Goal: Task Accomplishment & Management: Manage account settings

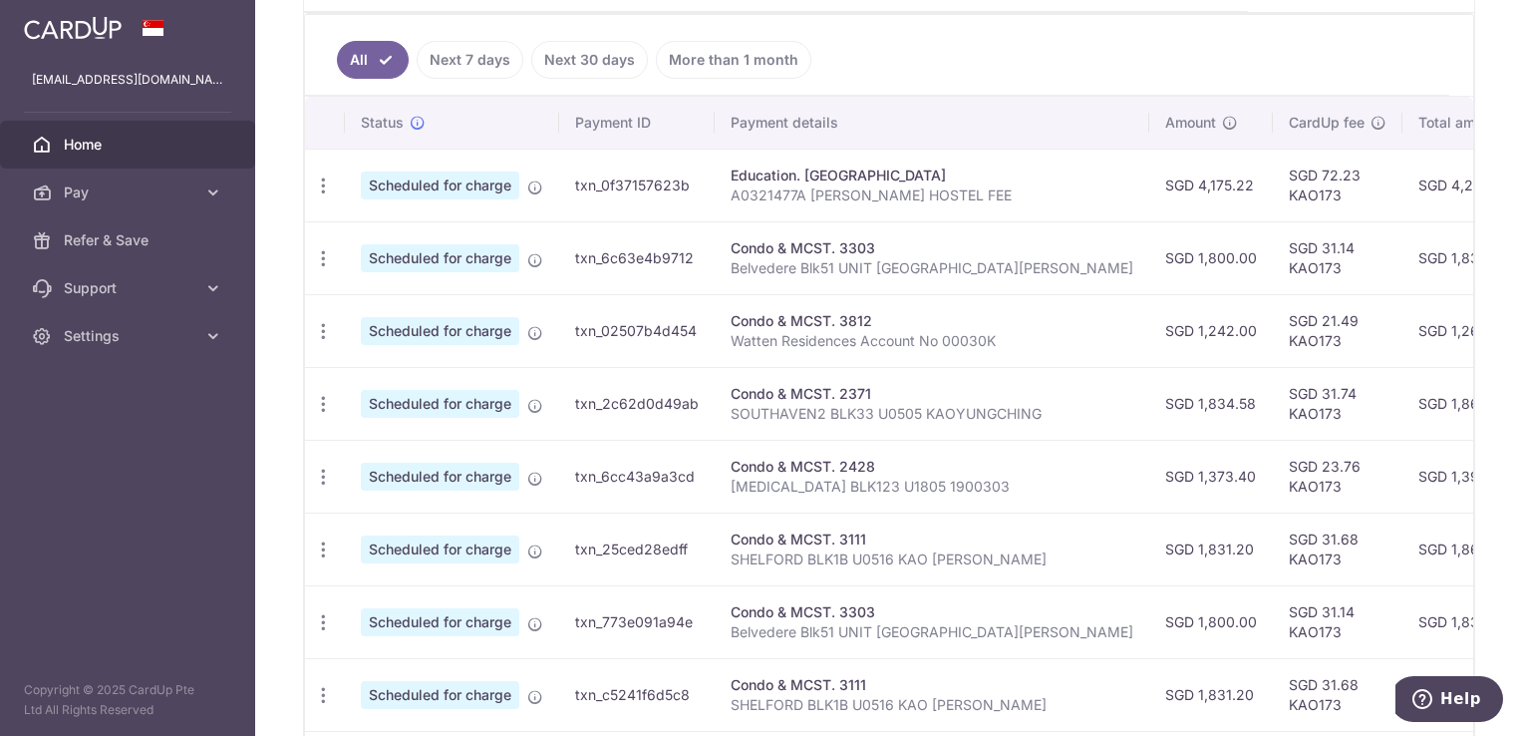
scroll to position [311, 0]
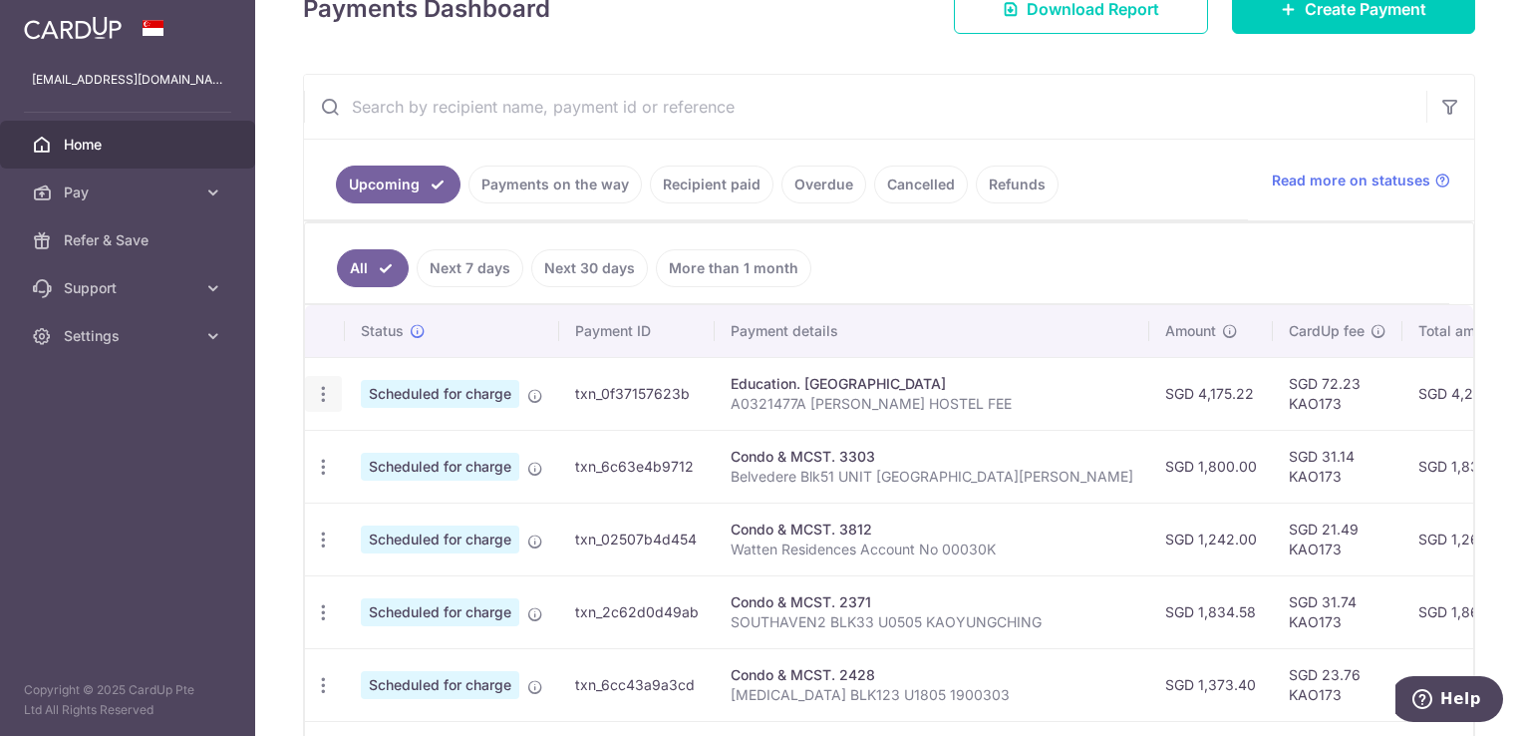
click at [319, 384] on icon "button" at bounding box center [323, 394] width 21 height 21
click at [478, 382] on span "Scheduled for charge" at bounding box center [440, 394] width 158 height 28
click at [327, 395] on icon "button" at bounding box center [323, 394] width 21 height 21
click at [420, 449] on span "Update payment" at bounding box center [430, 449] width 136 height 24
radio input "true"
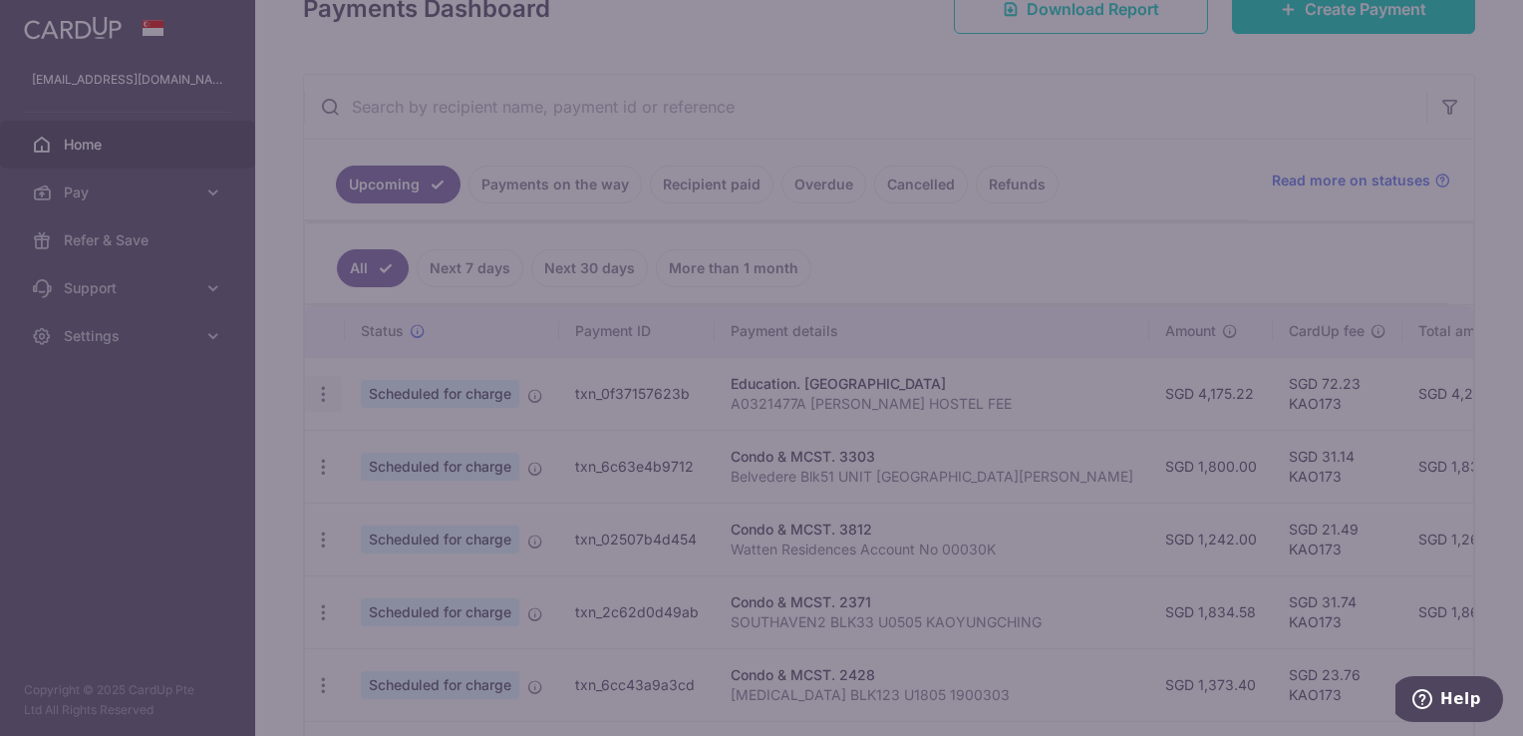
type input "4,175.22"
type input "14/08/2025"
type input "A0321477A SAMANTHA KAO HOSTEL FEE"
type input "KAO173"
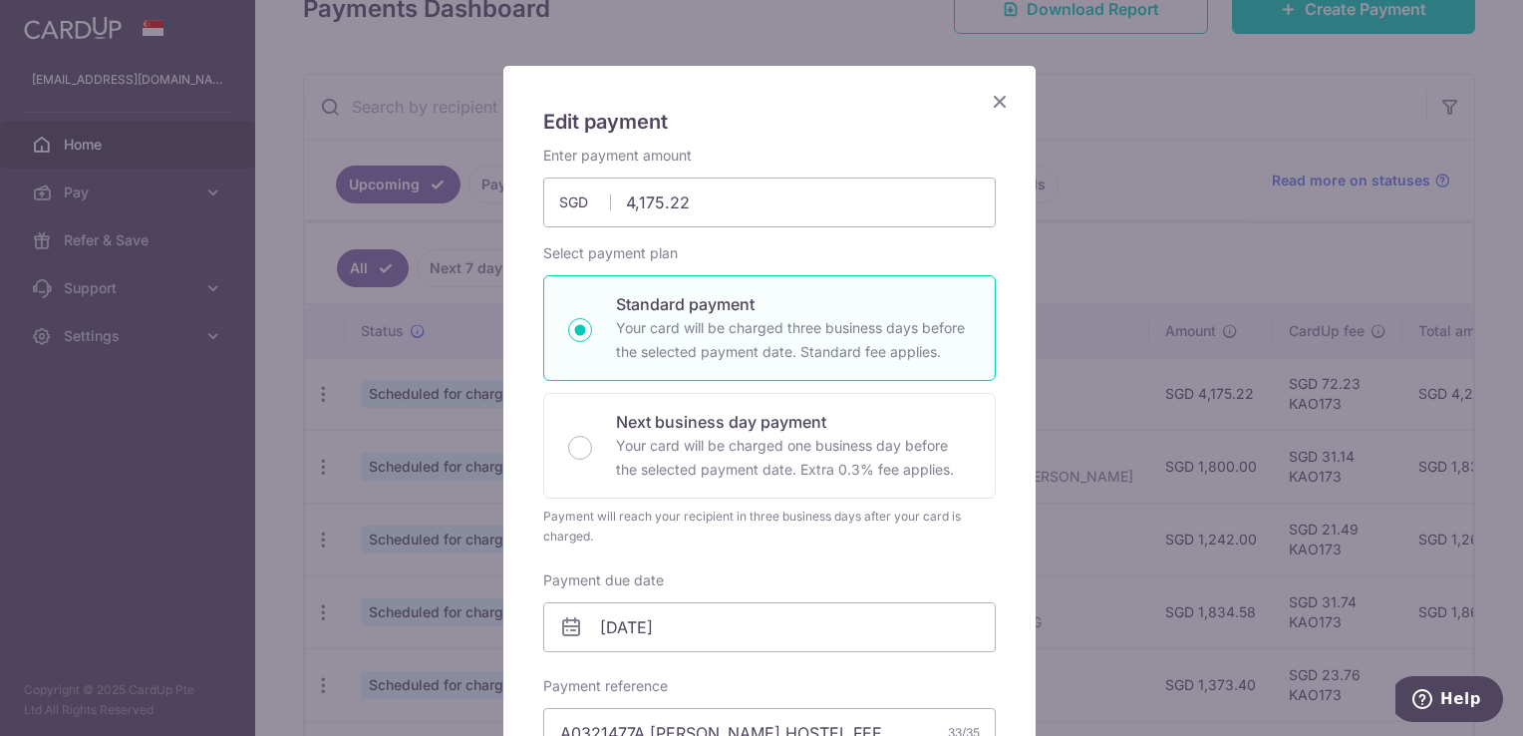
scroll to position [0, 0]
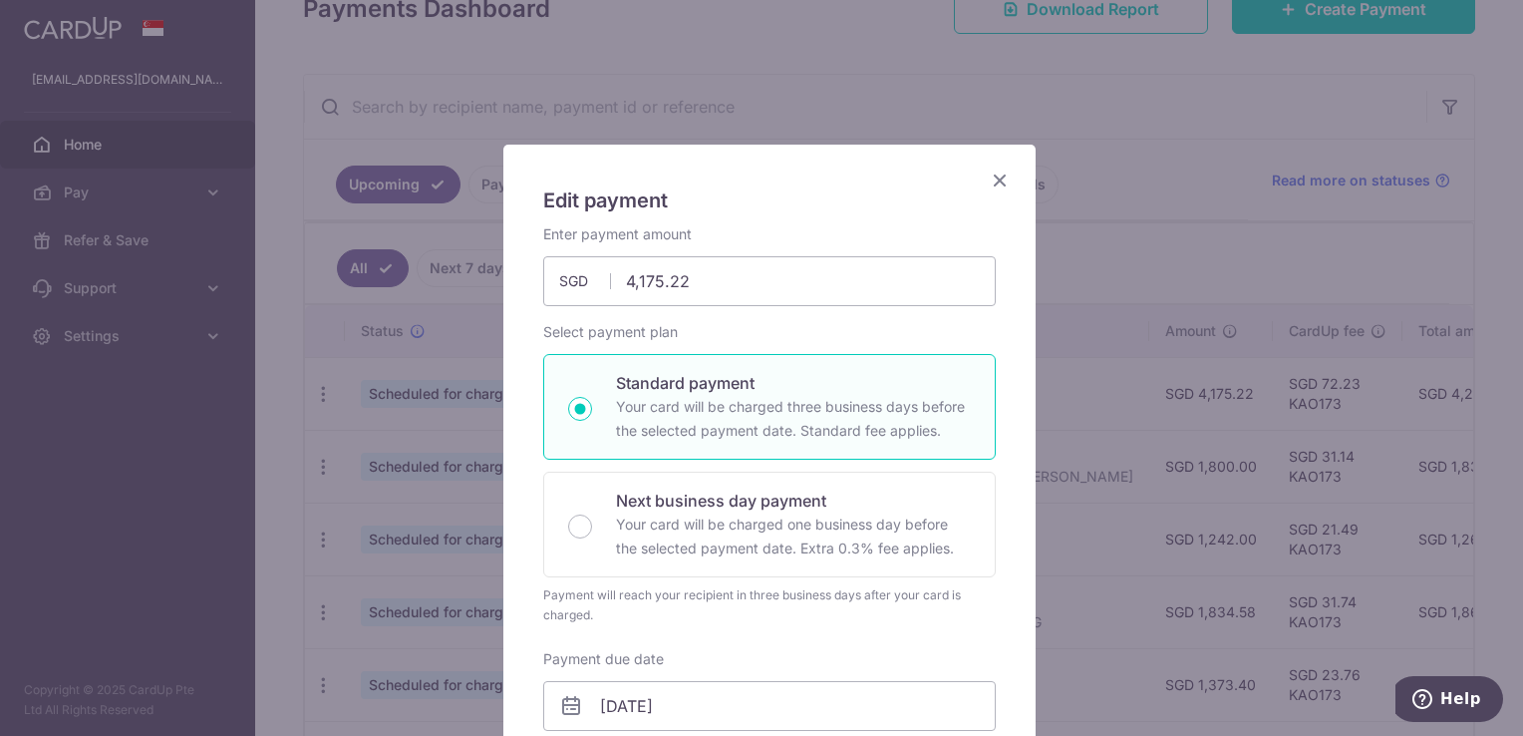
drag, startPoint x: 988, startPoint y: 177, endPoint x: 968, endPoint y: 177, distance: 19.9
click at [988, 177] on icon "Close" at bounding box center [1000, 179] width 24 height 25
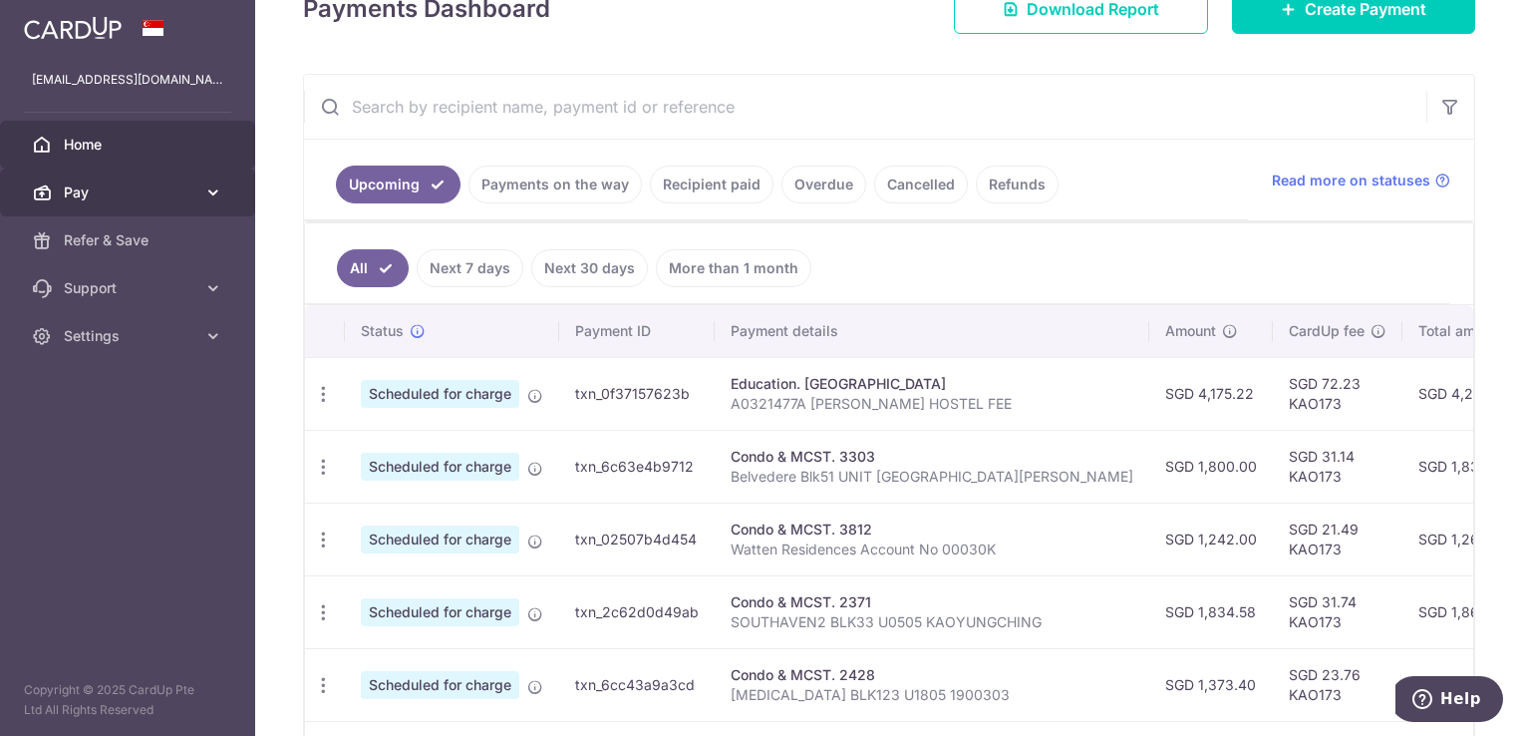
click at [175, 198] on span "Pay" at bounding box center [130, 192] width 132 height 20
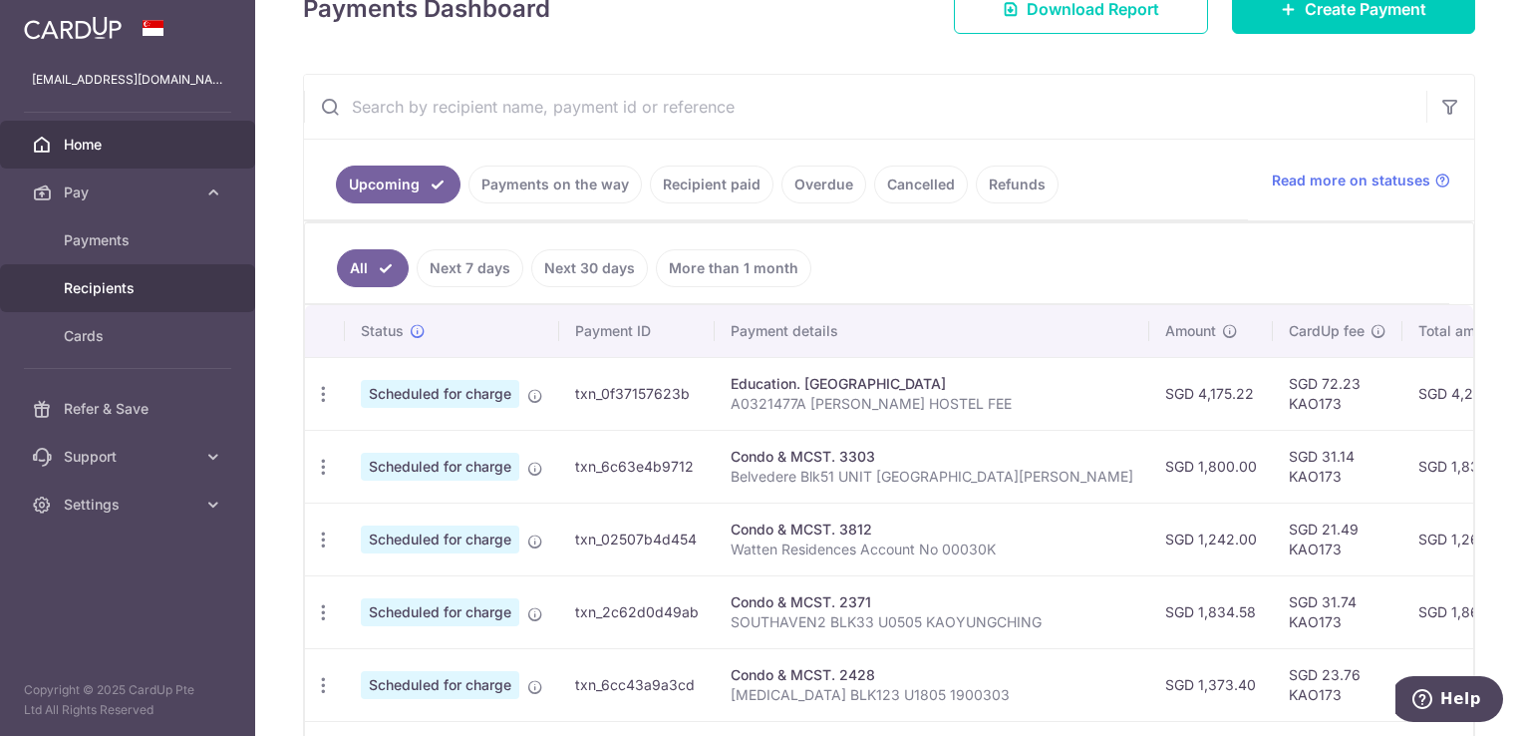
click at [84, 279] on span "Recipients" at bounding box center [130, 288] width 132 height 20
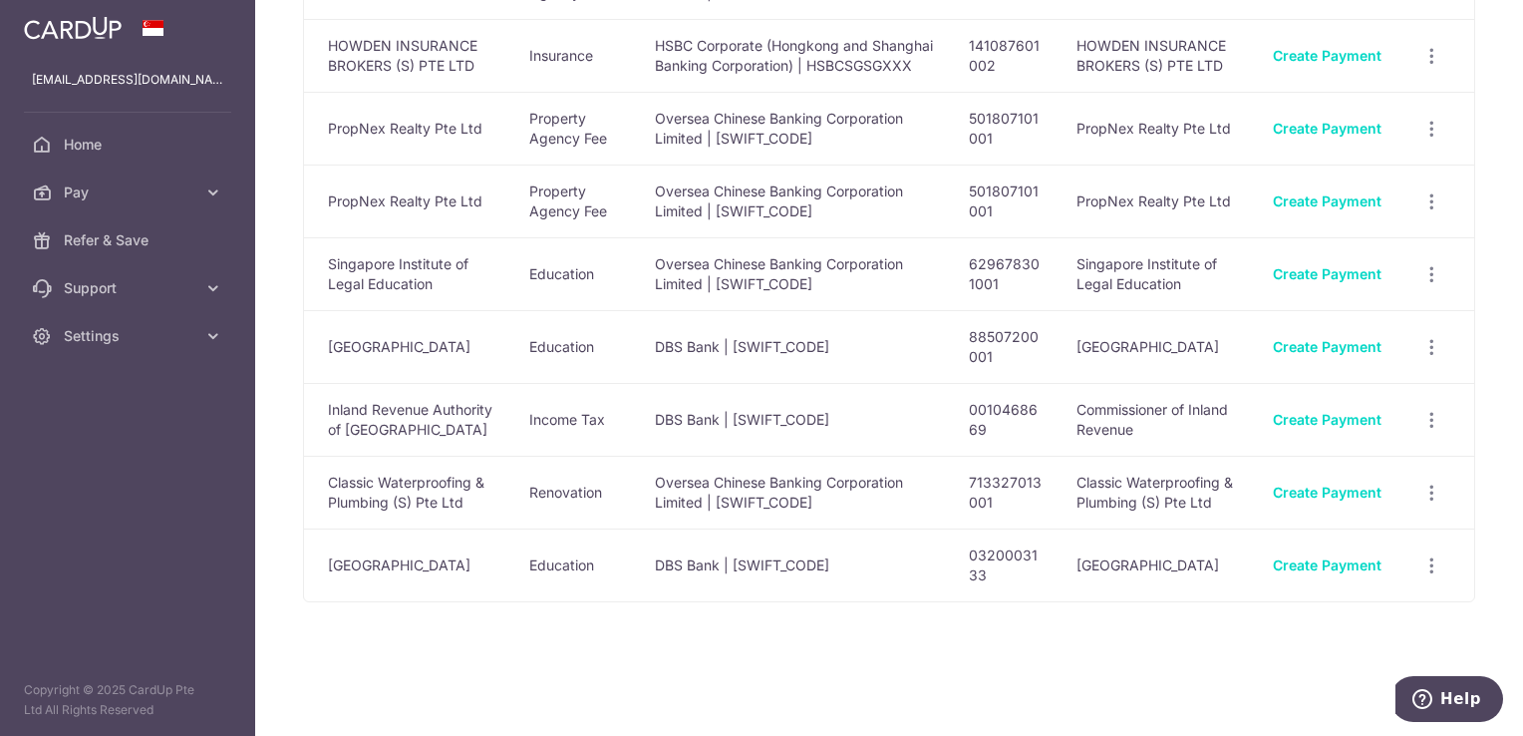
scroll to position [913, 0]
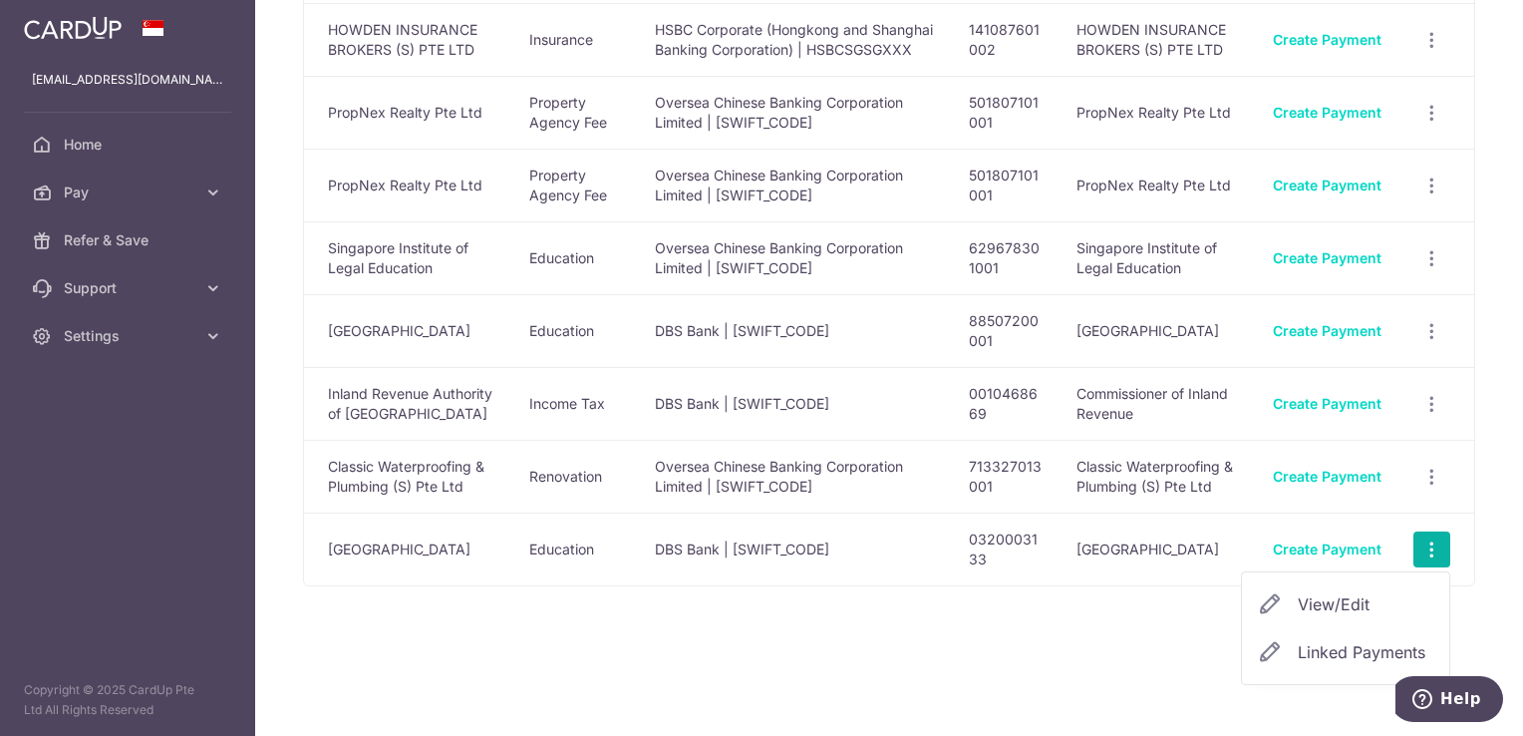
click at [1329, 604] on span "View/Edit" at bounding box center [1366, 604] width 136 height 24
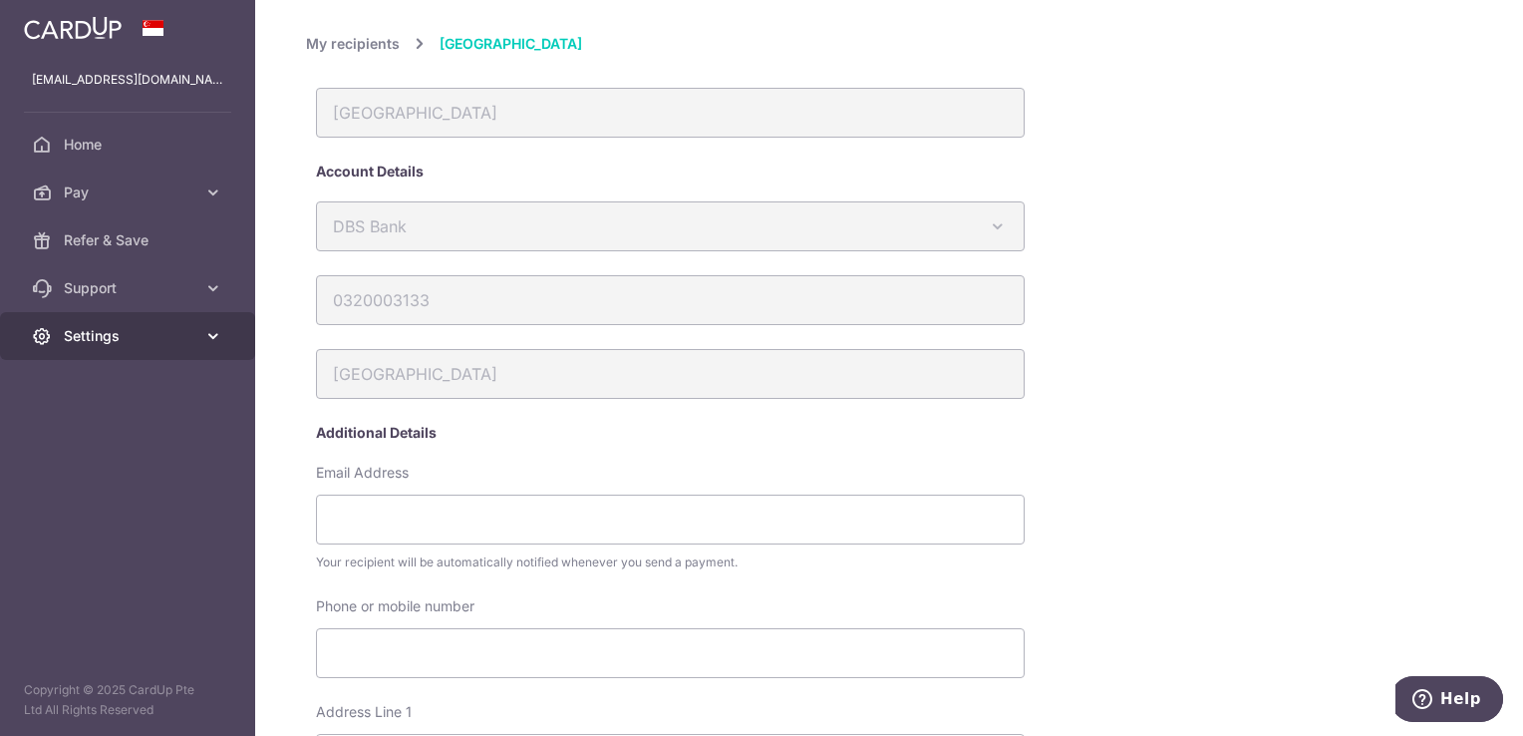
click at [113, 337] on span "Settings" at bounding box center [130, 336] width 132 height 20
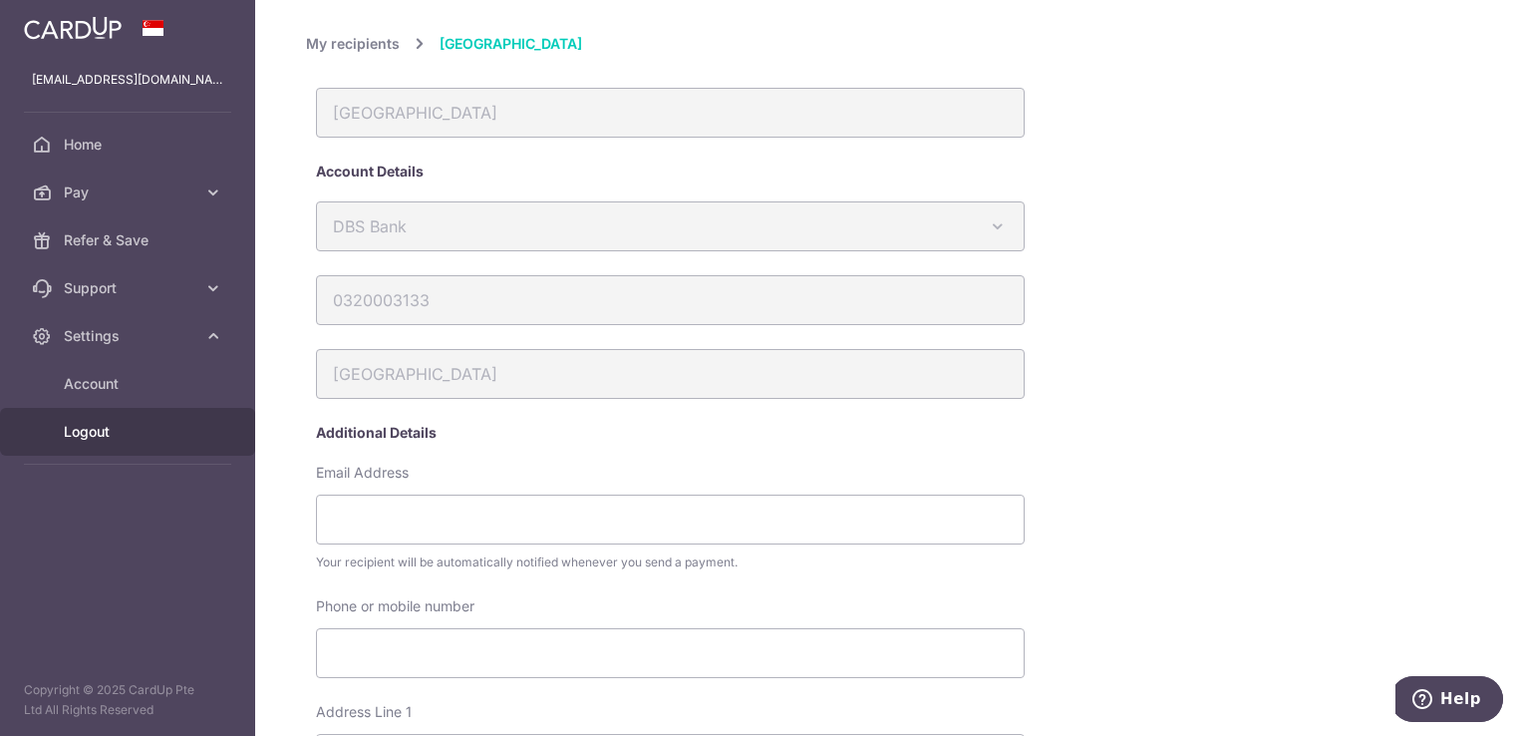
click at [95, 423] on span "Logout" at bounding box center [130, 432] width 132 height 20
